Goal: Information Seeking & Learning: Learn about a topic

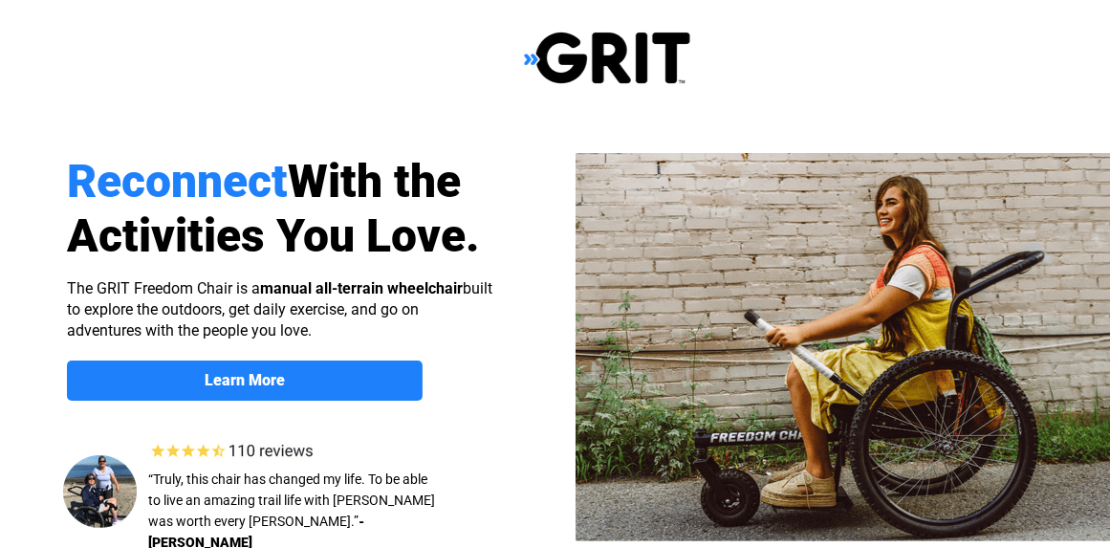
select select "US"
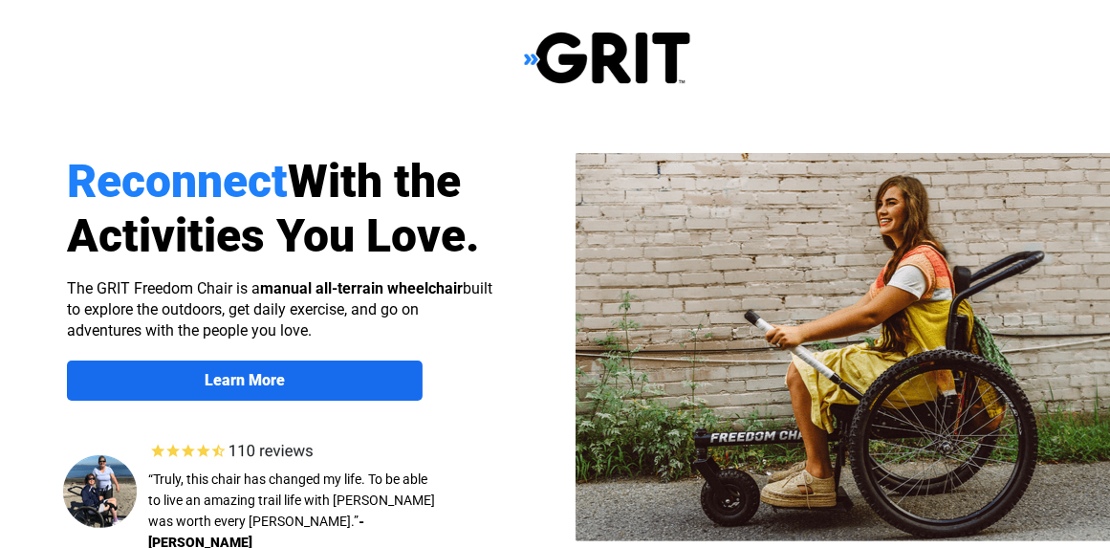
click at [300, 374] on span "Learn More" at bounding box center [245, 380] width 356 height 18
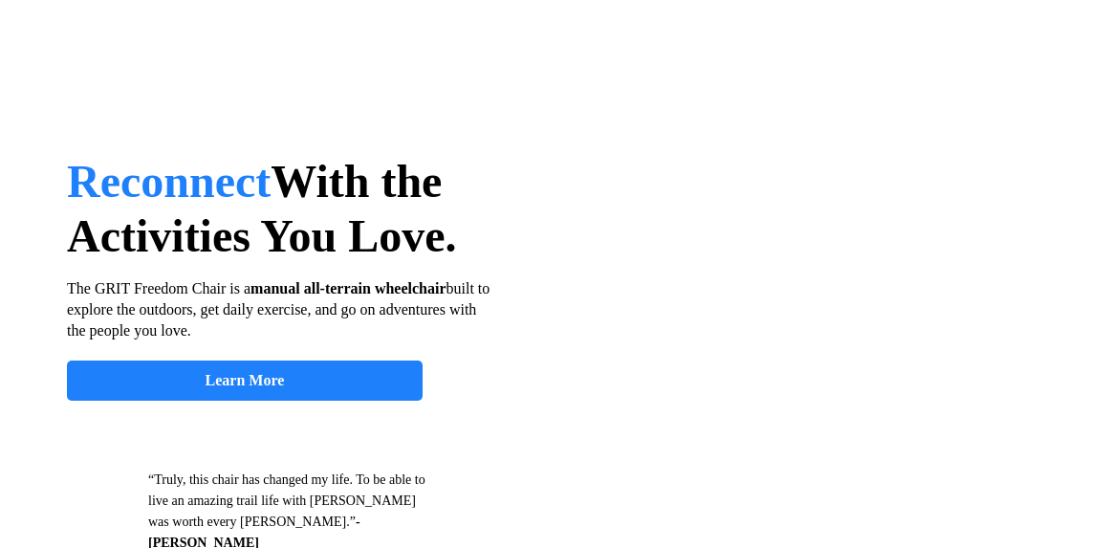
scroll to position [1477, 65]
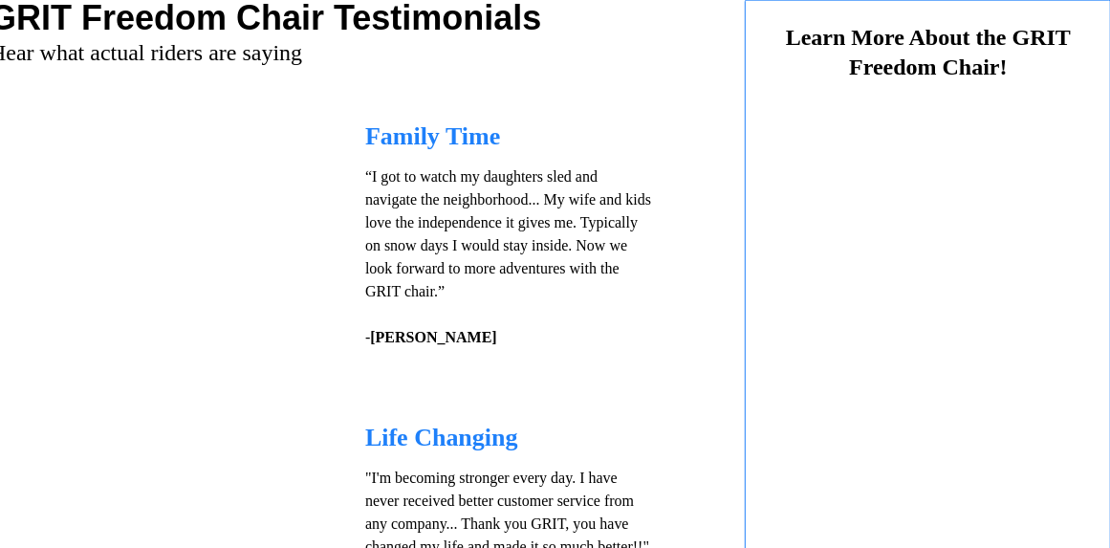
select select "US"
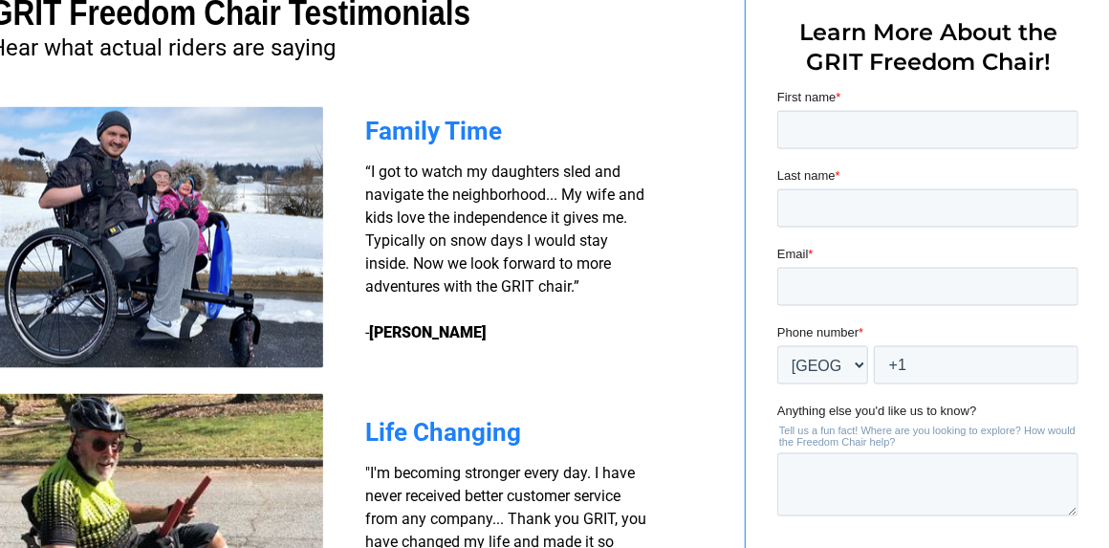
scroll to position [1275, 65]
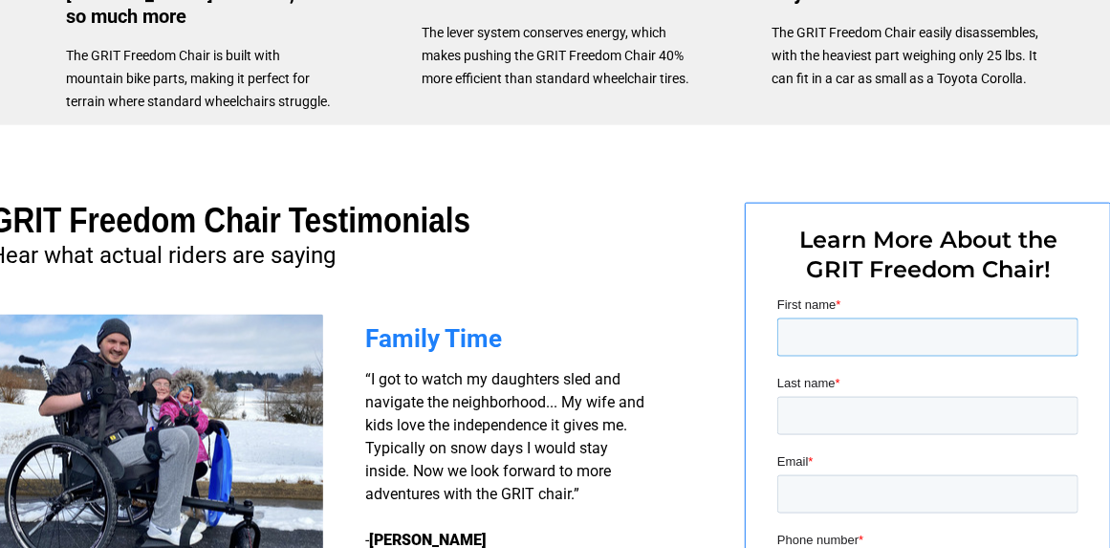
click at [809, 335] on input "First name *" at bounding box center [926, 336] width 301 height 38
type input "Dwight"
click at [789, 409] on input "Last name *" at bounding box center [926, 415] width 301 height 38
type input "DONALDSON"
click at [798, 494] on input "Email *" at bounding box center [926, 493] width 301 height 38
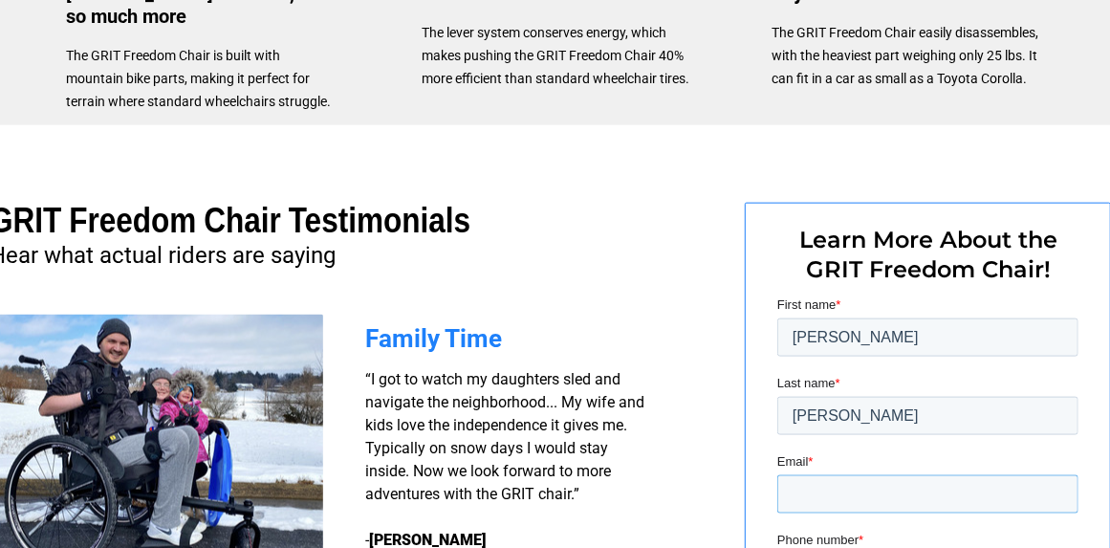
type input "dwightdonaldson2@gmail.com"
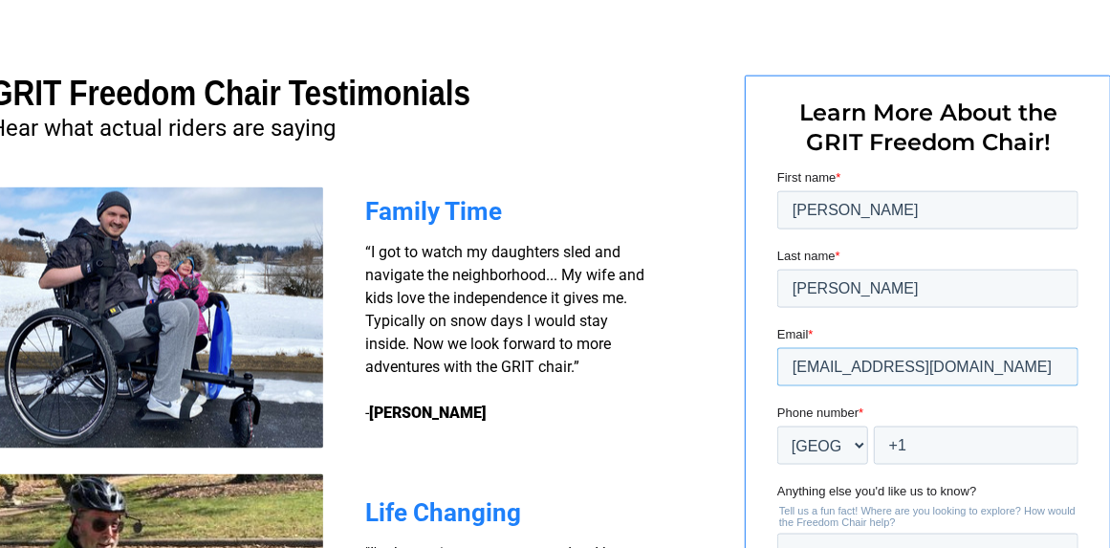
scroll to position [1530, 65]
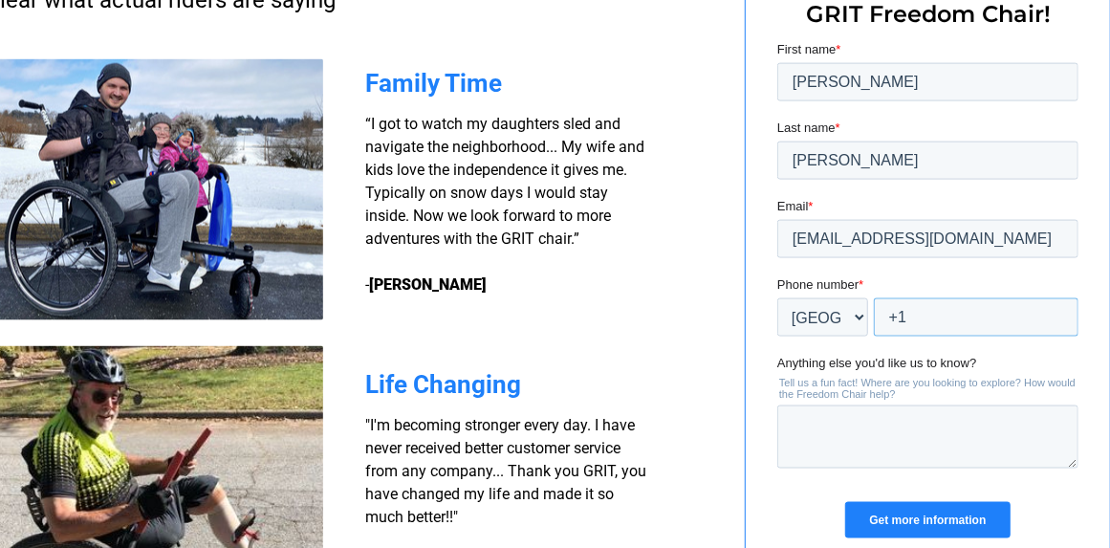
click at [919, 322] on input "+1" at bounding box center [975, 316] width 205 height 38
type input "+1 7135045126"
click at [804, 420] on textarea "Anything else you'd like us to know?" at bounding box center [926, 435] width 301 height 63
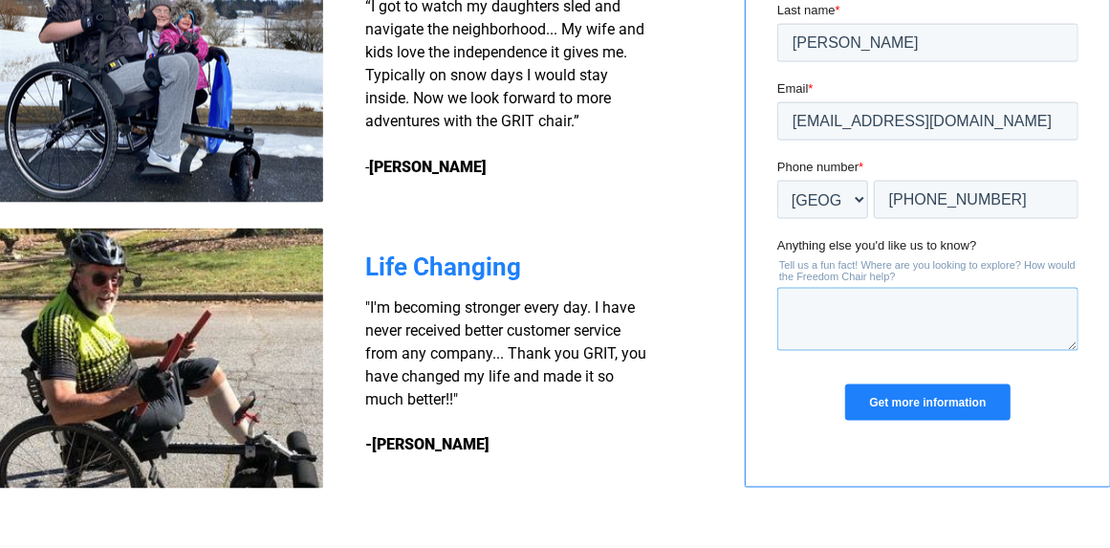
scroll to position [1657, 65]
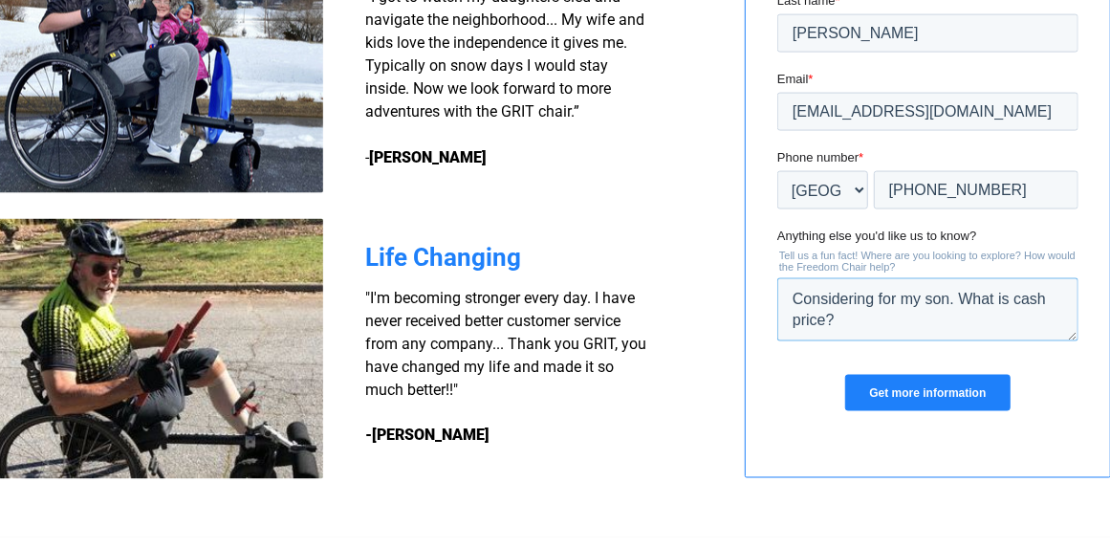
type textarea "Considering for my son. What is cash price?"
click at [884, 399] on input "Get more information" at bounding box center [926, 394] width 164 height 36
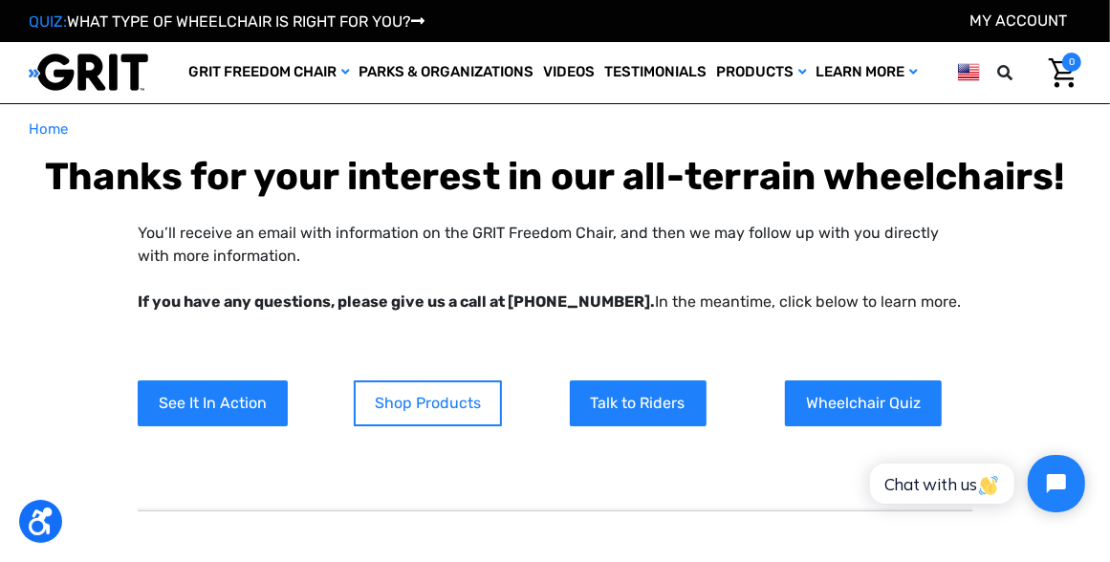
click at [441, 410] on link "Shop Products" at bounding box center [428, 404] width 148 height 46
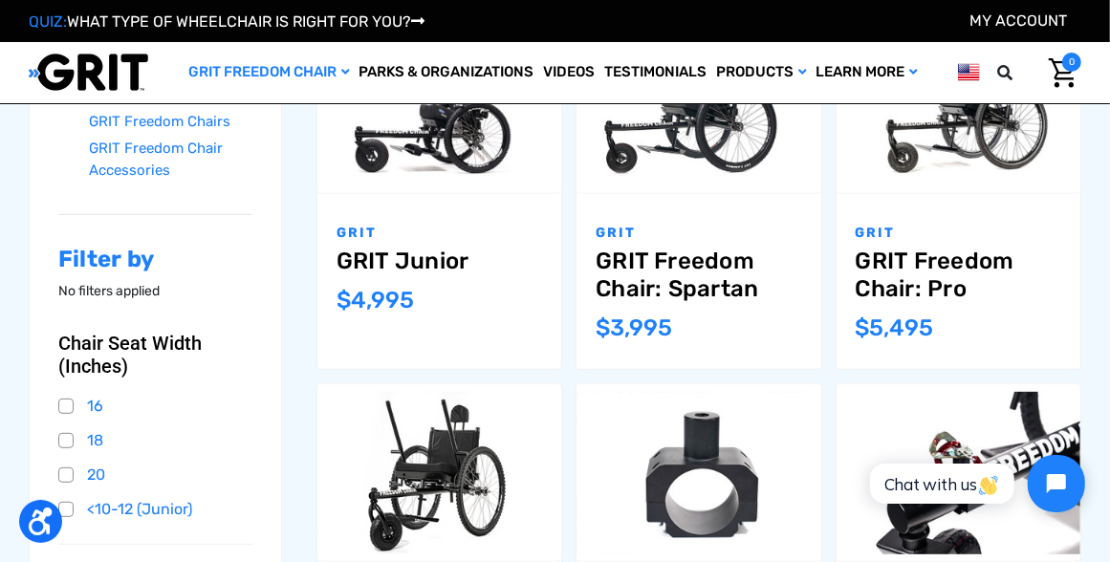
scroll to position [382, 0]
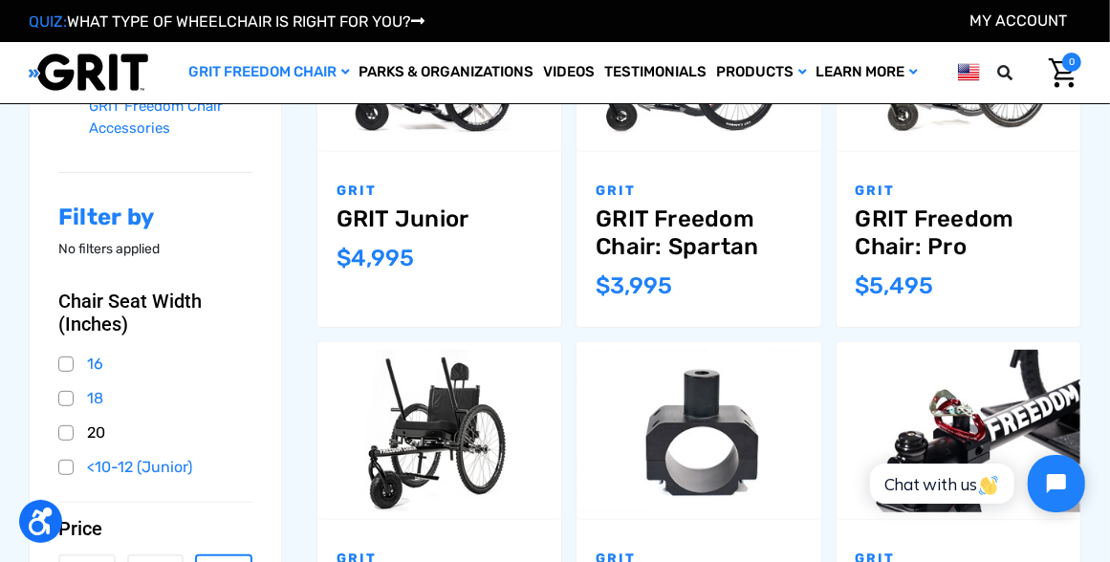
click at [70, 432] on link "20" at bounding box center [155, 433] width 194 height 29
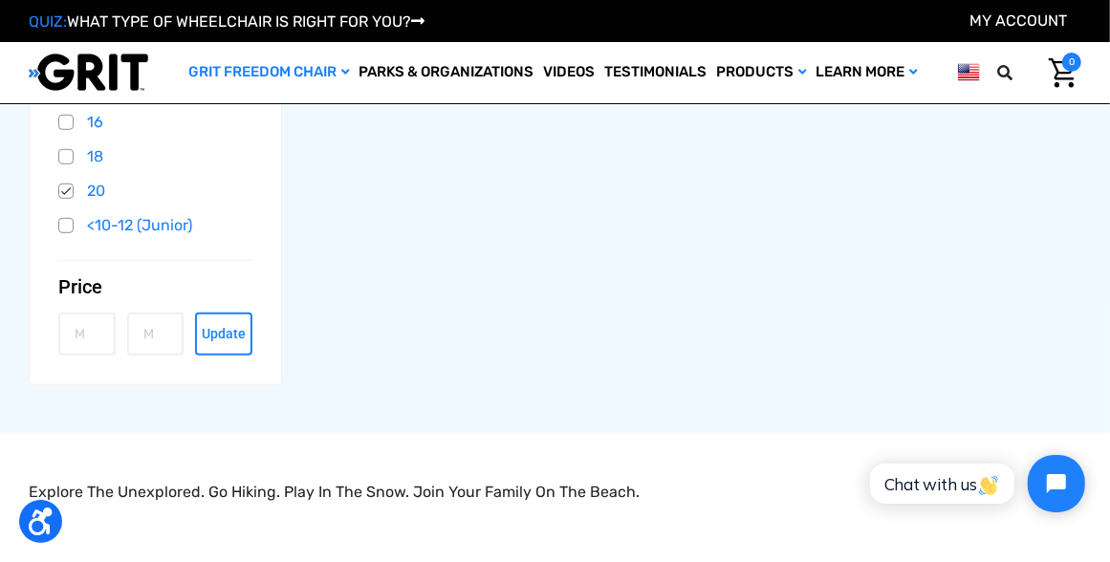
scroll to position [637, 0]
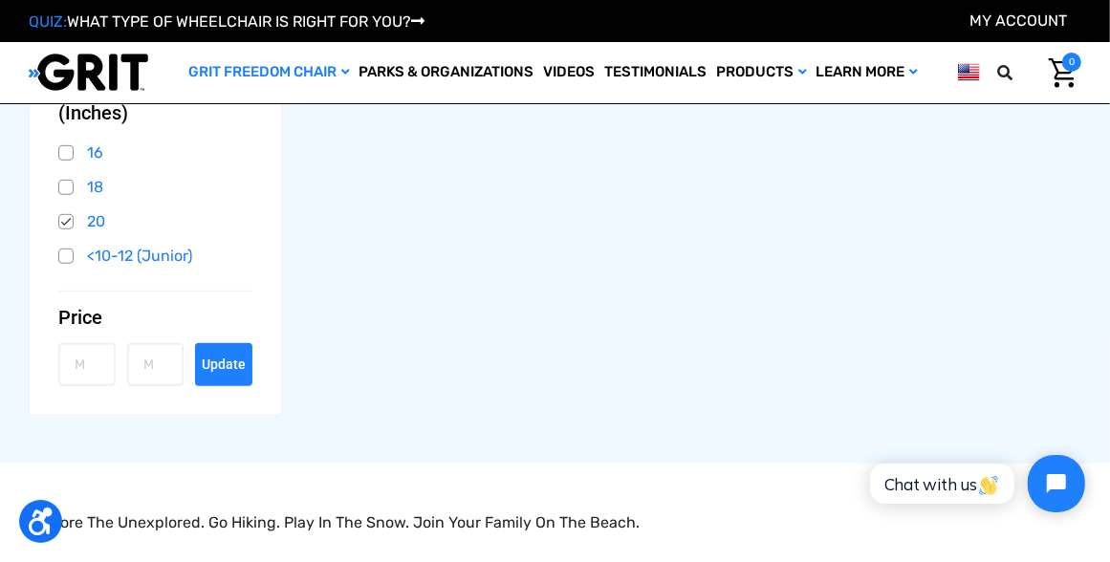
click at [231, 376] on button "Update" at bounding box center [223, 364] width 57 height 43
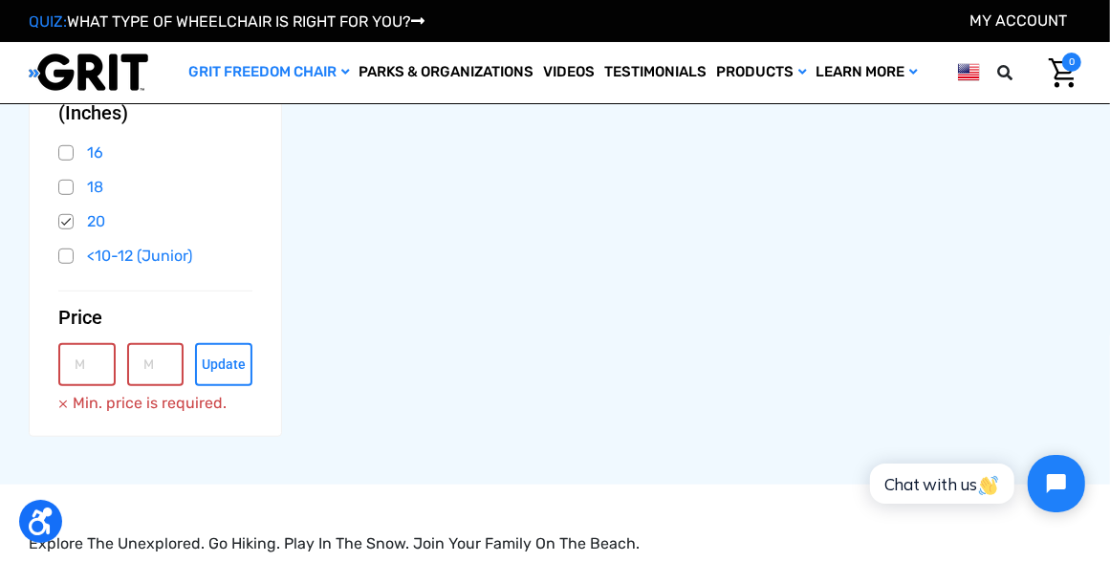
click at [496, 425] on div "GRIT Freedom Chair GRIT Freedom Chairs GRIT Freedom Chair Accessories Filter by…" at bounding box center [555, 78] width 1066 height 814
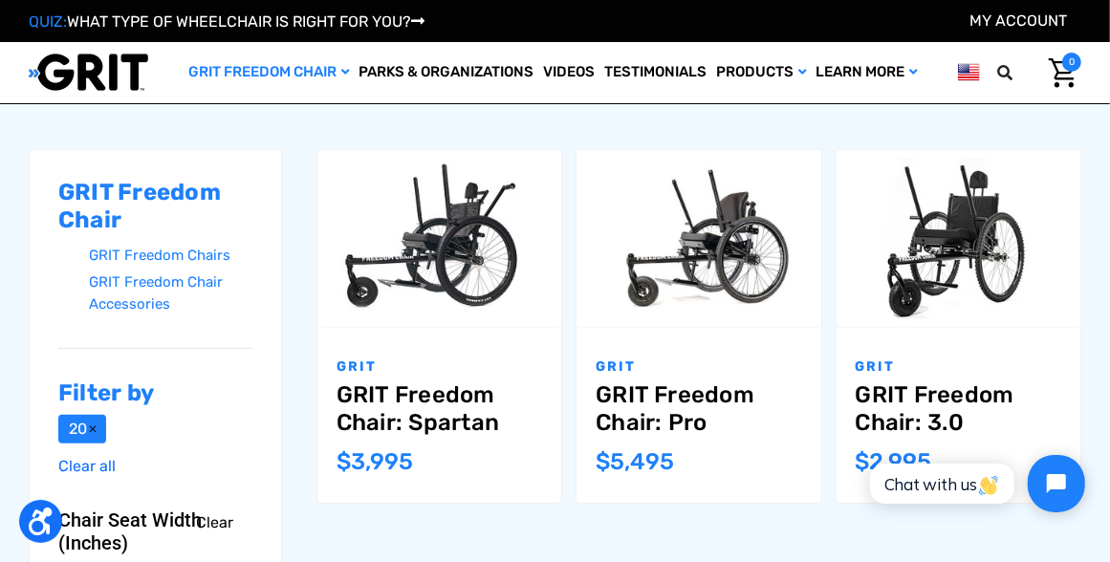
scroll to position [254, 0]
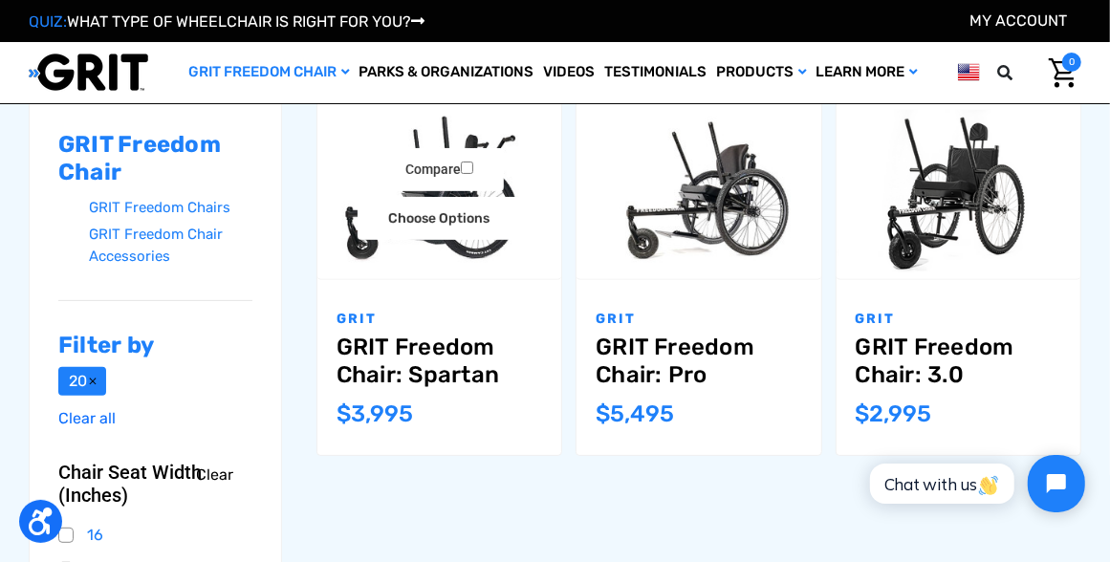
click at [406, 373] on link "GRIT Freedom Chair: Spartan" at bounding box center [440, 361] width 206 height 55
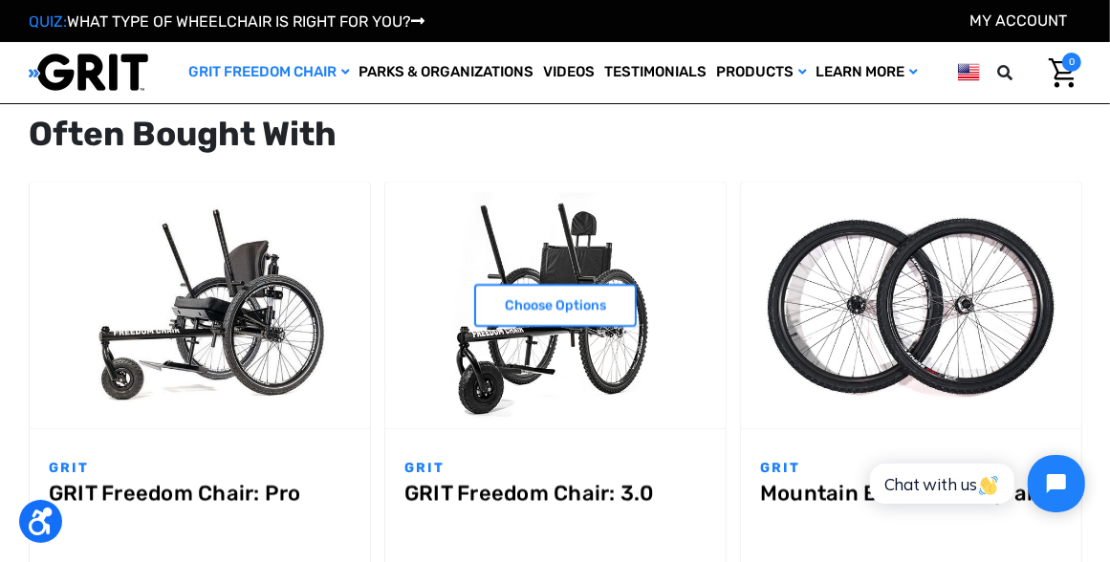
scroll to position [1784, 0]
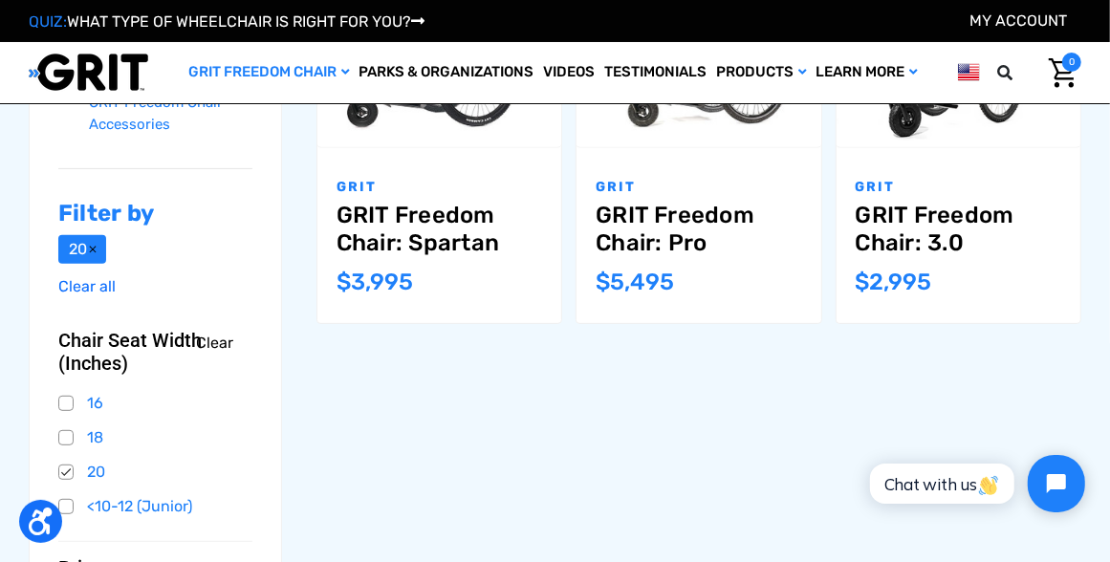
scroll to position [254, 0]
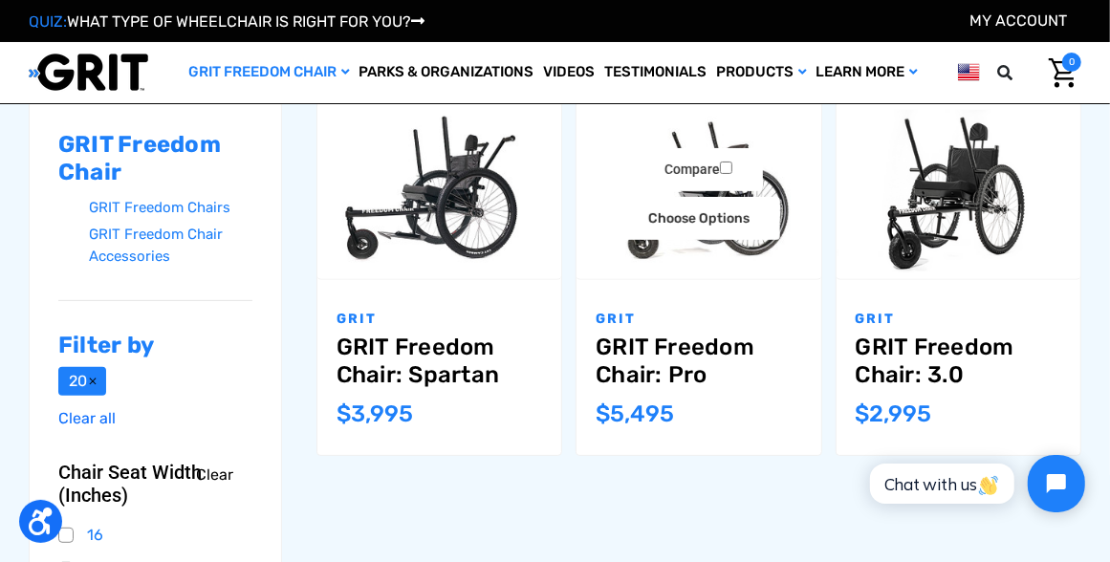
click at [665, 346] on link "GRIT Freedom Chair: Pro" at bounding box center [699, 361] width 206 height 55
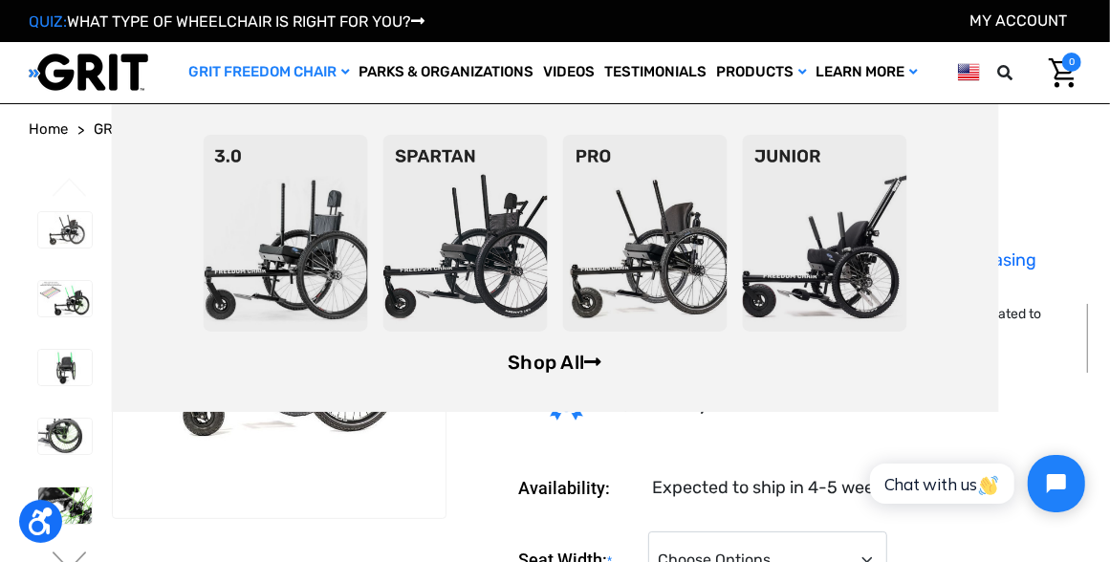
click at [566, 365] on link "Shop All" at bounding box center [555, 362] width 94 height 23
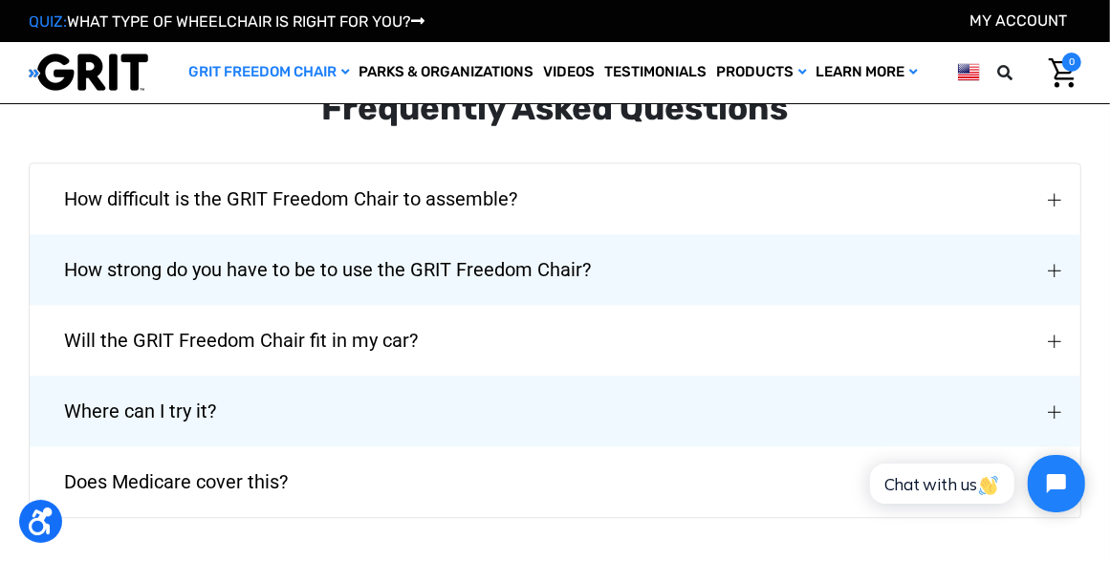
scroll to position [2677, 0]
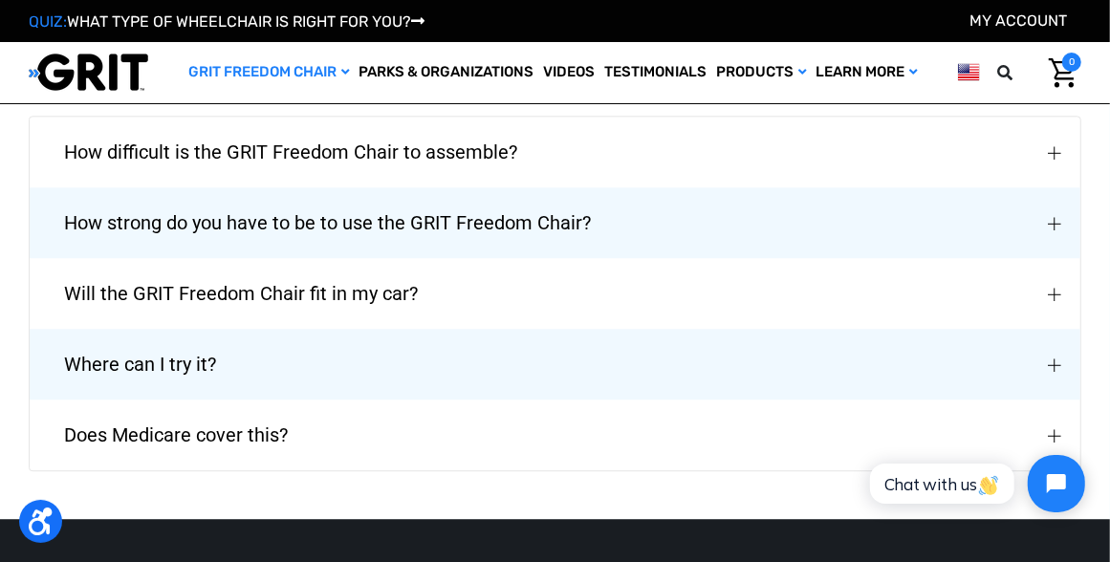
click at [505, 400] on button "Does Medicare cover this?" at bounding box center [555, 435] width 1051 height 71
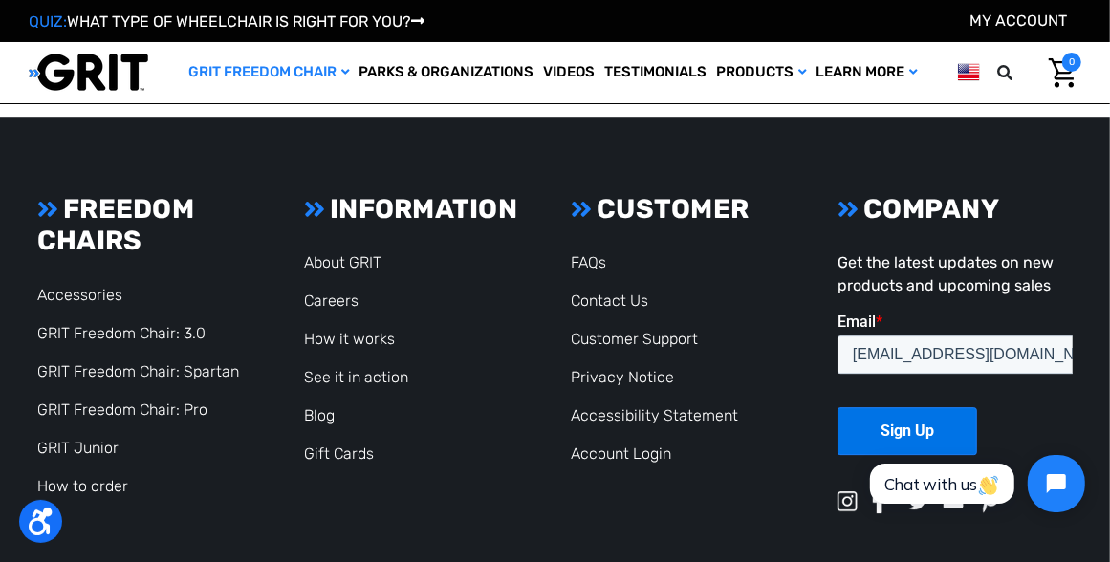
scroll to position [3144, 0]
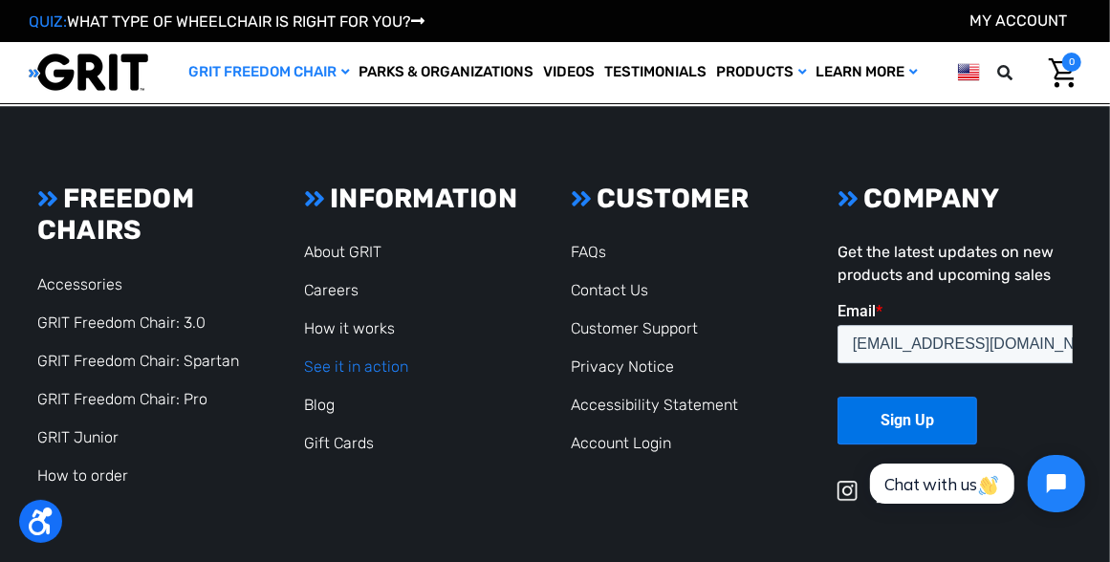
click at [341, 358] on link "See it in action" at bounding box center [356, 367] width 104 height 18
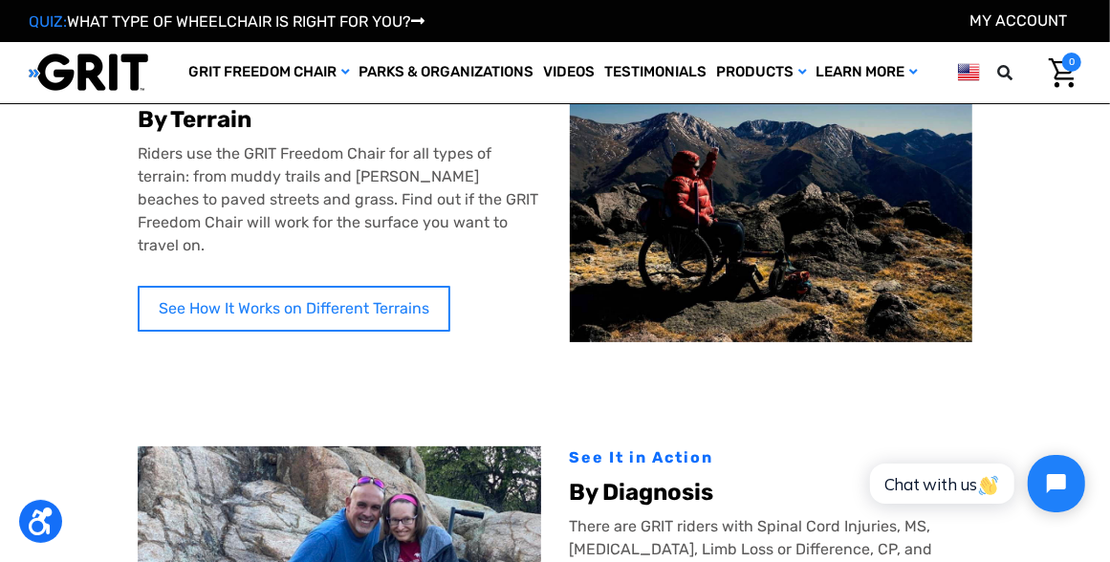
click at [354, 286] on link "See How It Works on Different Terrains" at bounding box center [294, 309] width 313 height 46
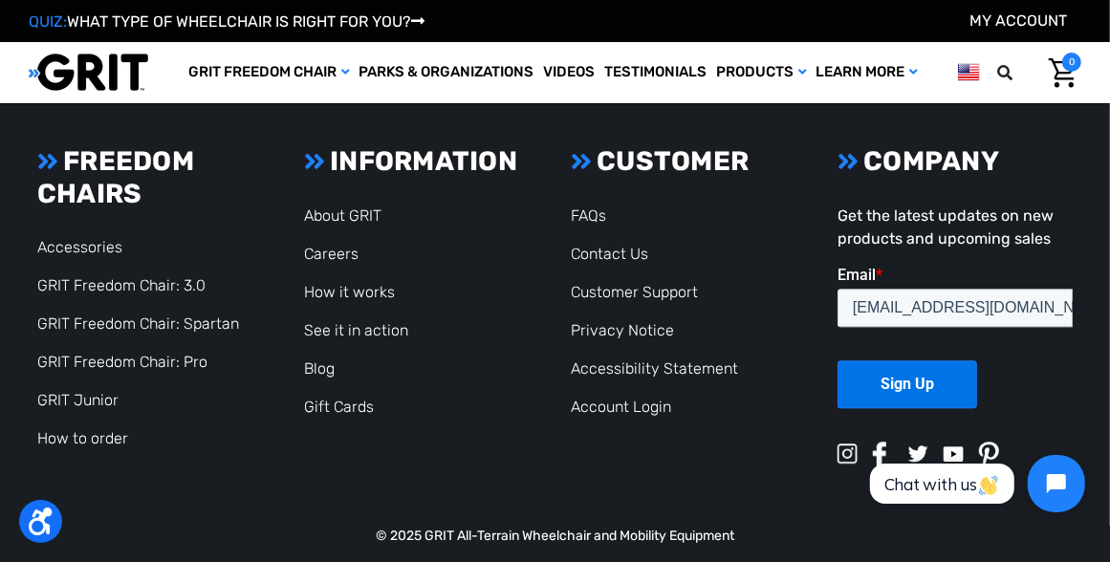
scroll to position [2399, 0]
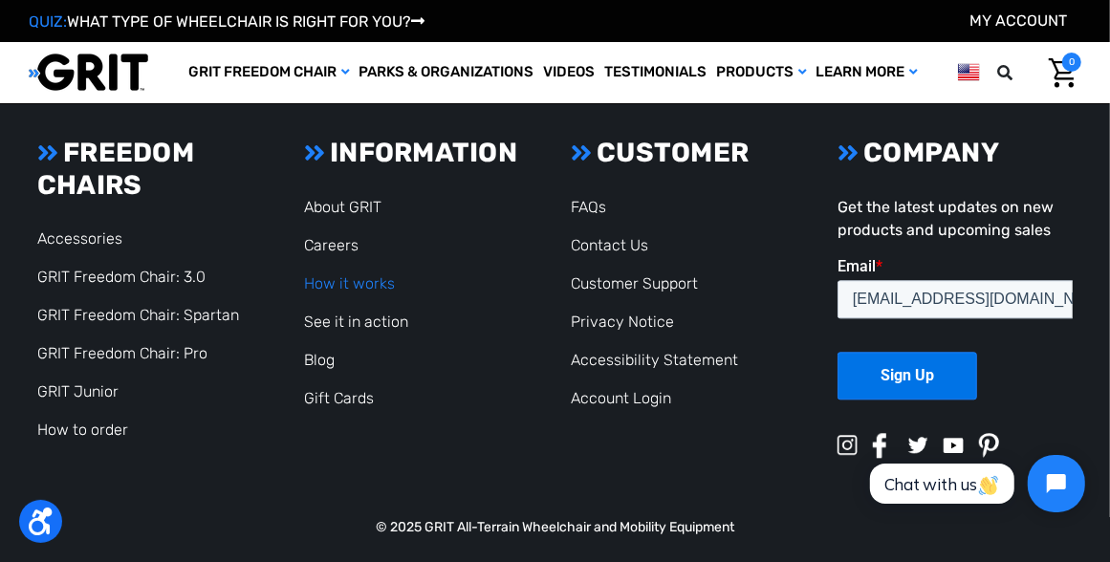
click at [377, 274] on link "How it works" at bounding box center [349, 283] width 91 height 18
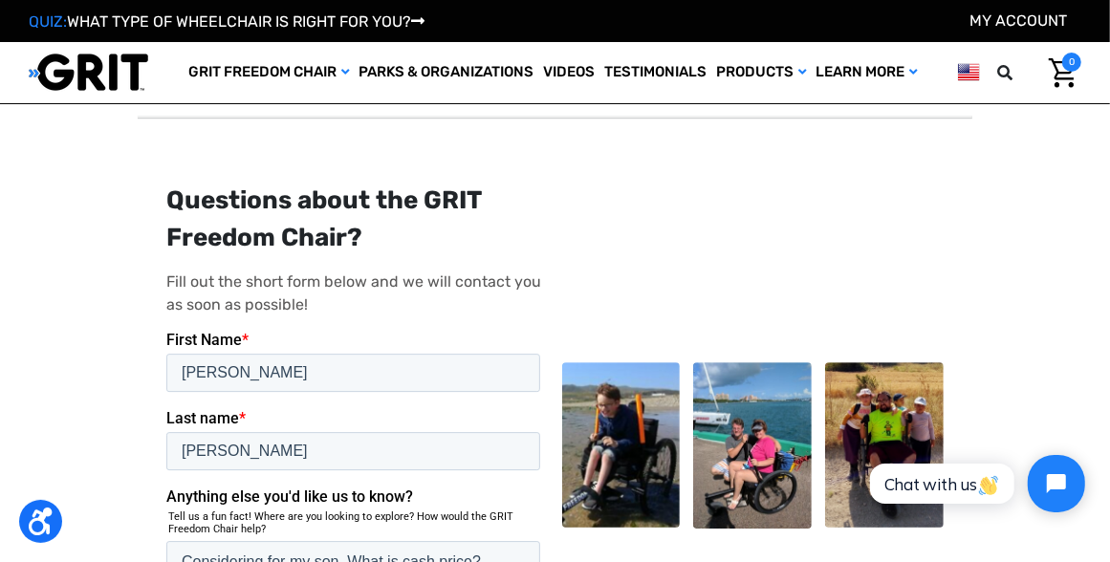
scroll to position [3314, 0]
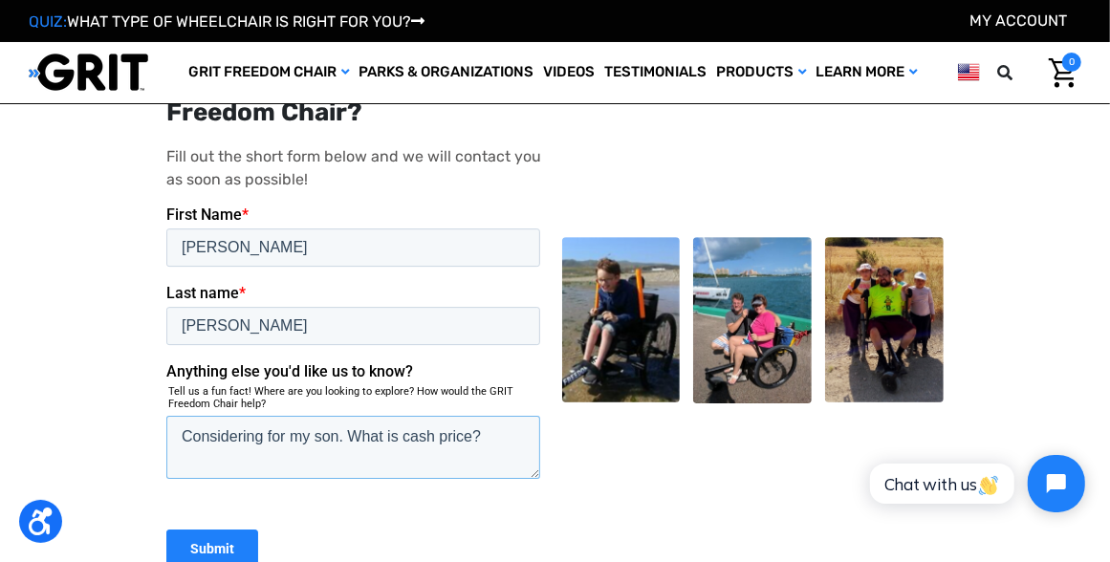
click at [493, 431] on textarea "Considering for my son. What is cash price?" at bounding box center [353, 447] width 374 height 63
type textarea "Considering for my son. looking for comparisons between the models"
click at [190, 543] on input "Submit" at bounding box center [212, 549] width 92 height 38
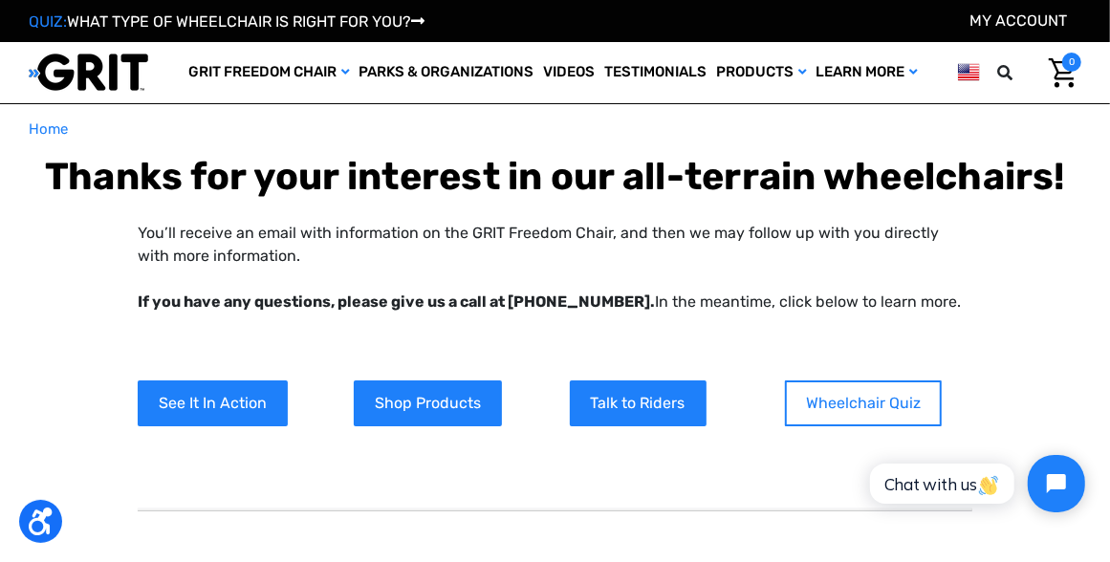
click at [836, 405] on link "Wheelchair Quiz" at bounding box center [863, 404] width 157 height 46
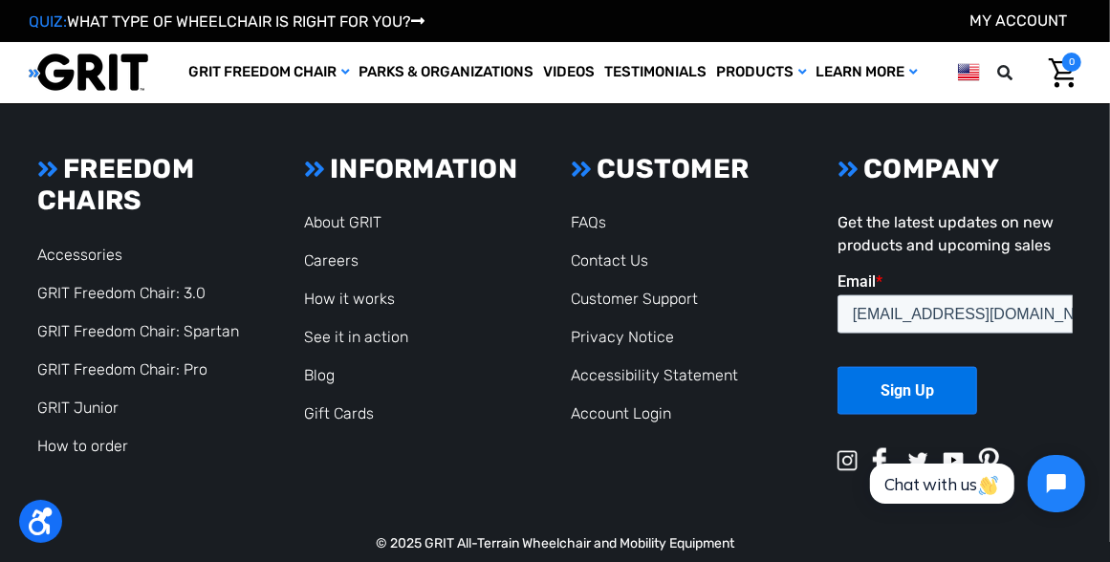
scroll to position [1429, 0]
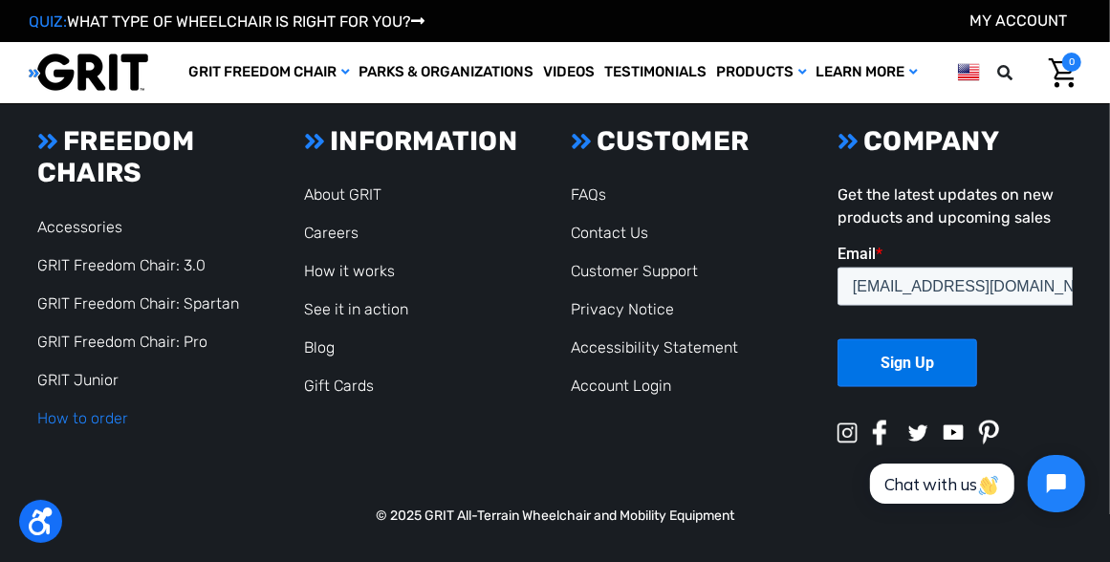
click at [111, 415] on link "How to order" at bounding box center [82, 418] width 91 height 18
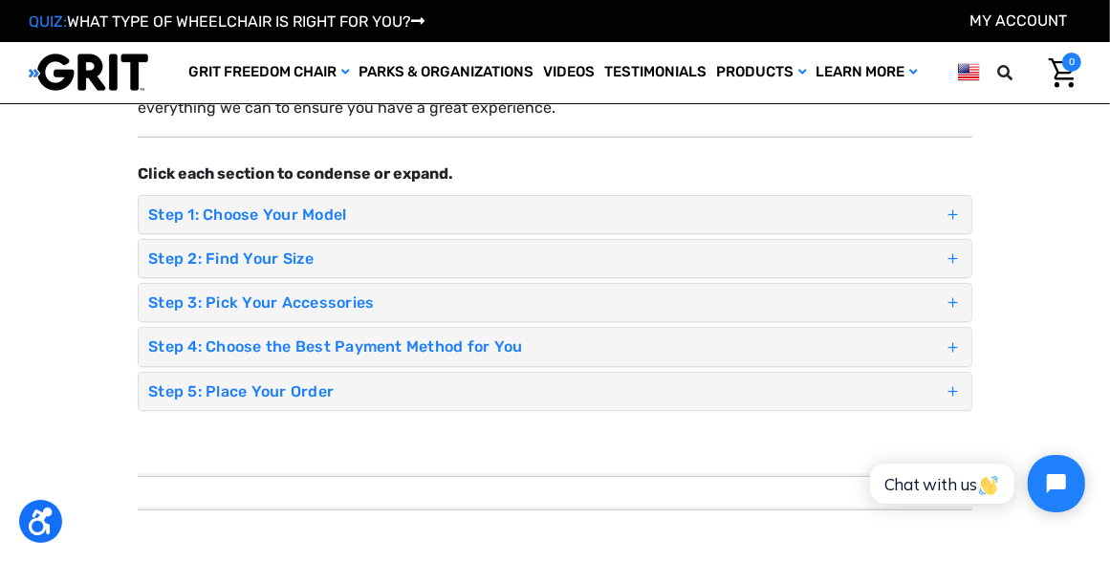
click at [627, 219] on h4 "Step 1: Choose Your Model" at bounding box center [546, 215] width 796 height 18
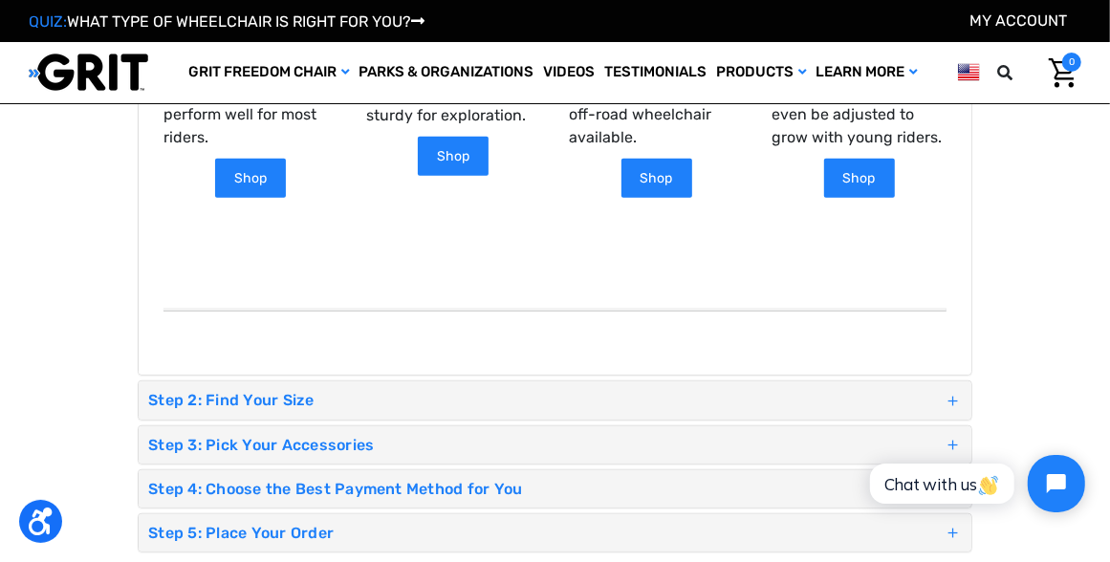
scroll to position [765, 0]
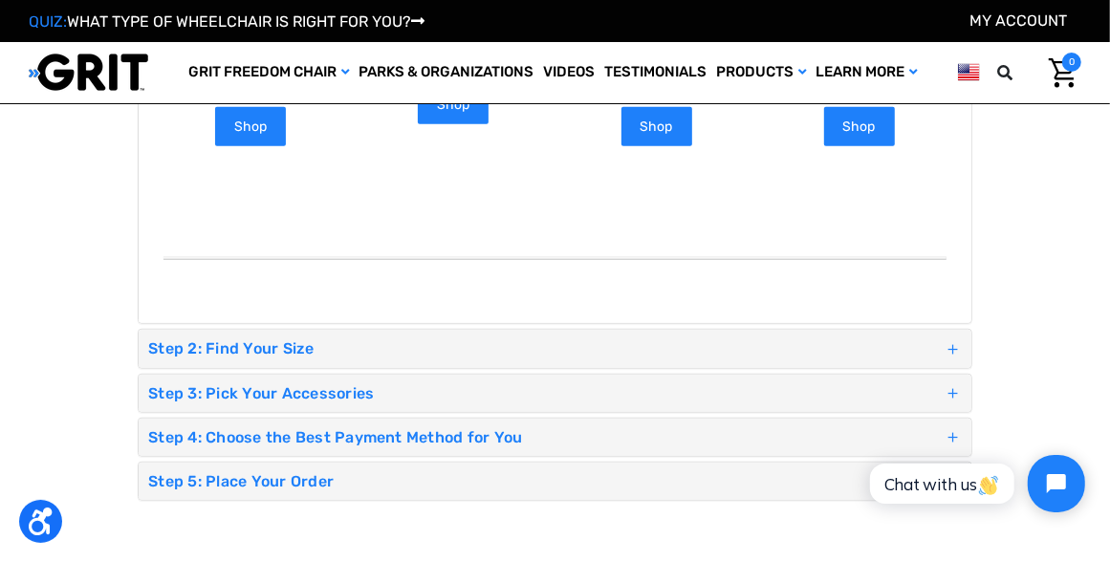
click at [749, 351] on h4 "Step 2: Find Your Size" at bounding box center [546, 348] width 796 height 18
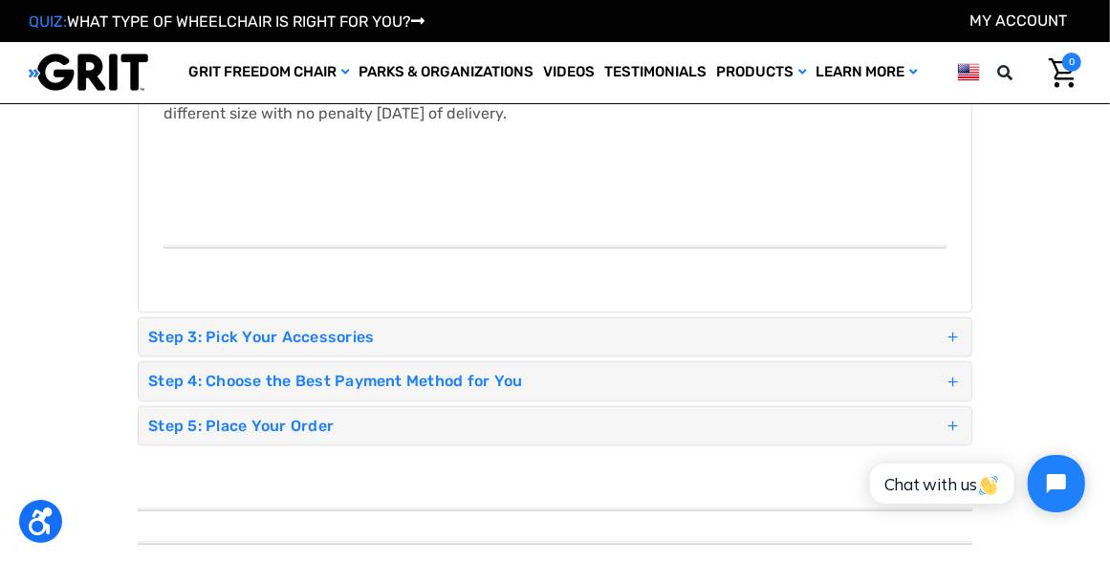
scroll to position [1019, 0]
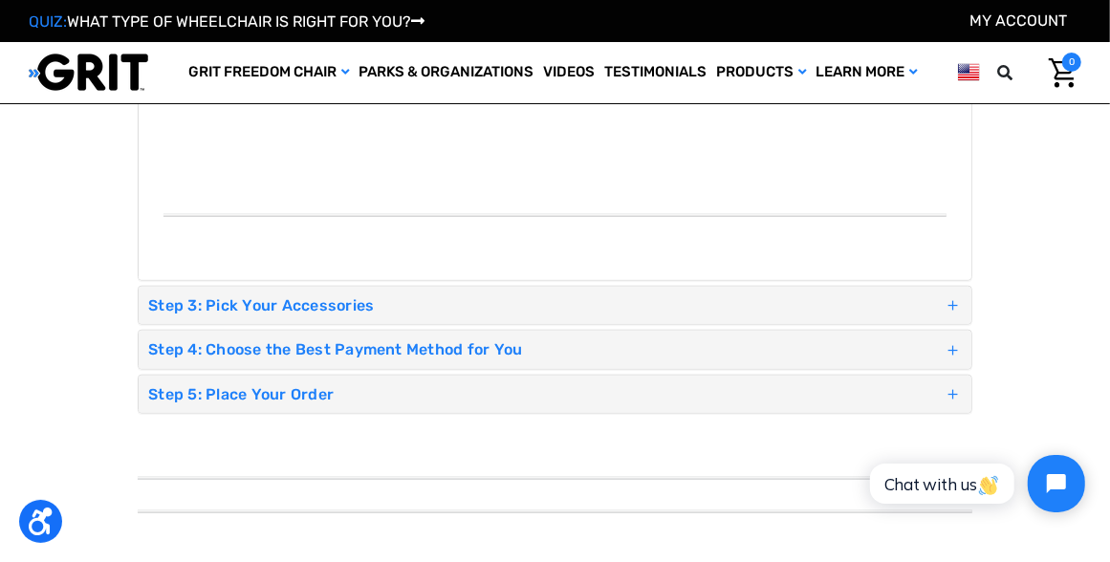
click at [535, 309] on h4 "Step 3: Pick Your Accessories" at bounding box center [546, 305] width 796 height 18
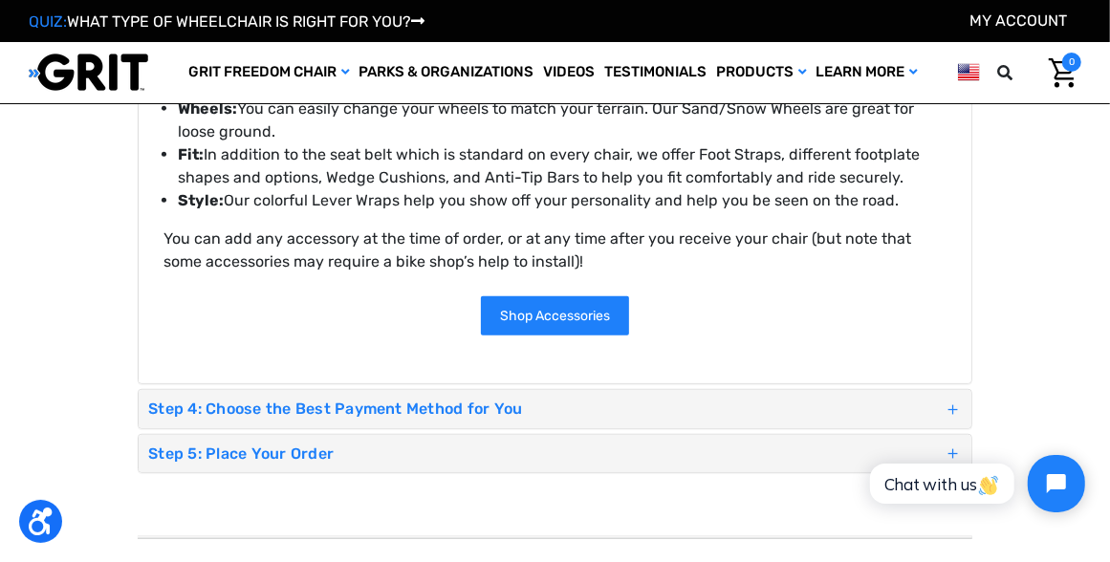
scroll to position [637, 0]
click at [627, 399] on h4 "Step 4: Choose the Best Payment Method for You" at bounding box center [546, 408] width 796 height 18
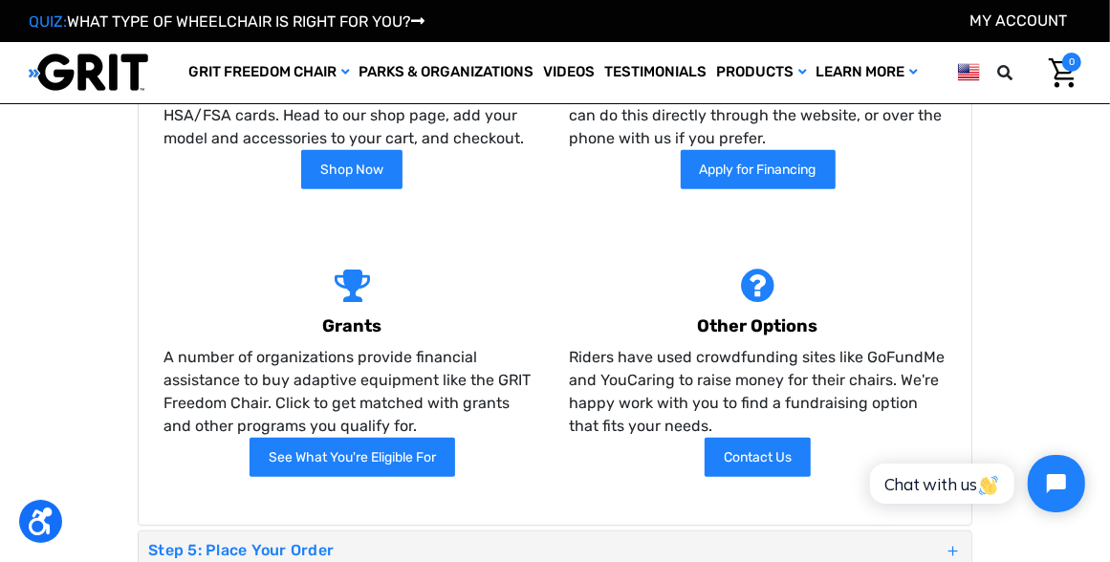
scroll to position [765, 0]
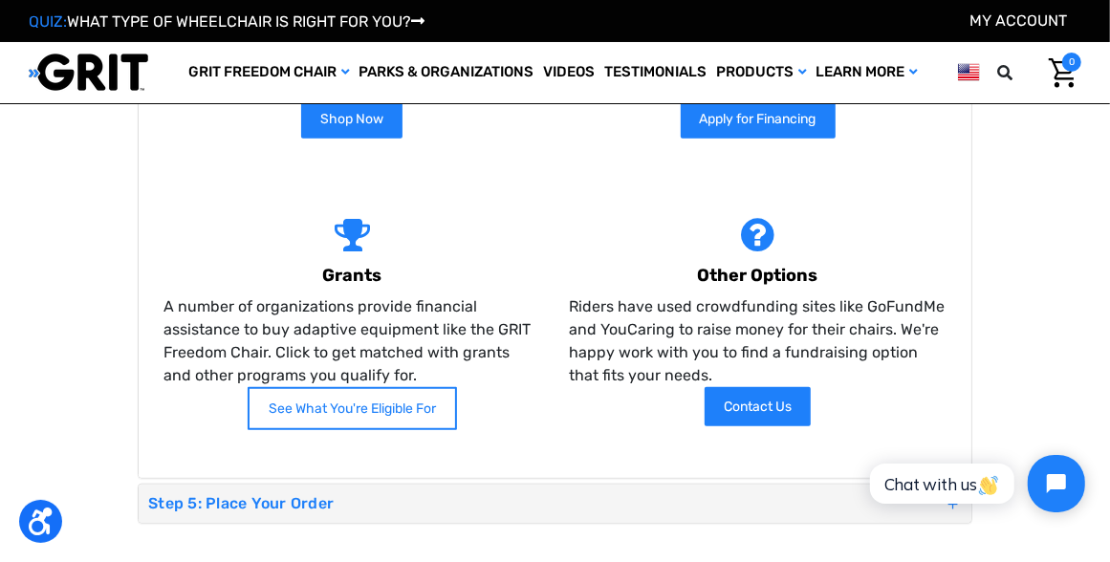
click at [377, 399] on link "See What You're Eligible For" at bounding box center [352, 408] width 209 height 43
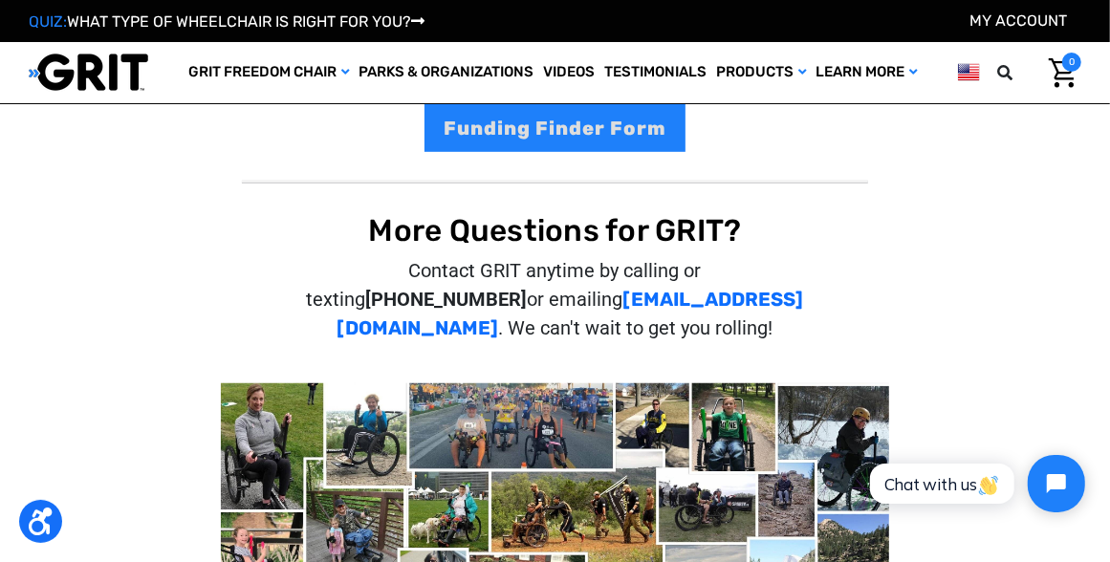
scroll to position [510, 0]
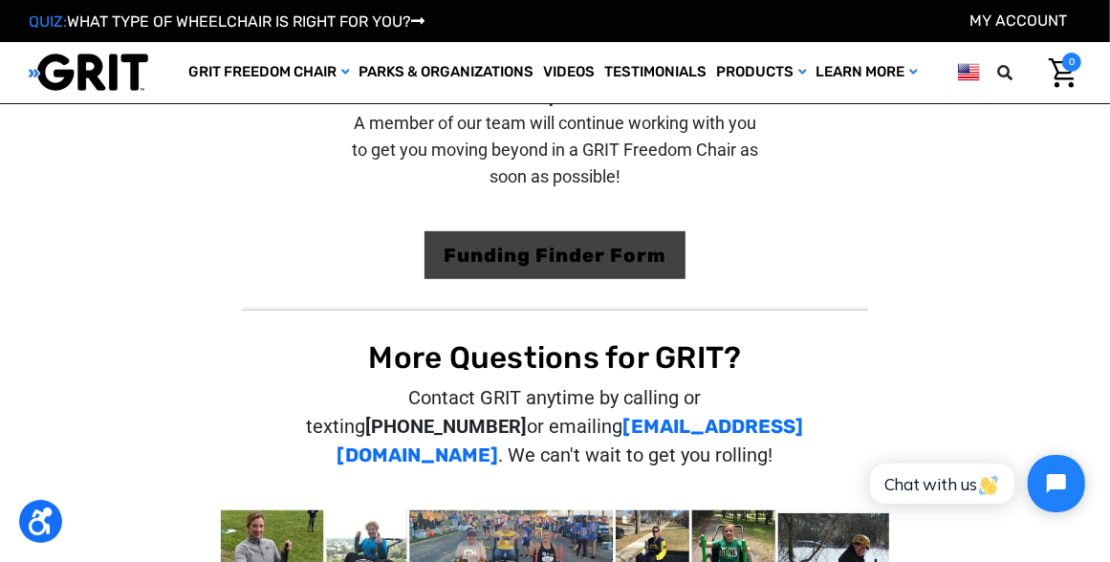
click at [559, 237] on link "Funding Finder Form" at bounding box center [555, 255] width 261 height 48
